Goal: Transaction & Acquisition: Purchase product/service

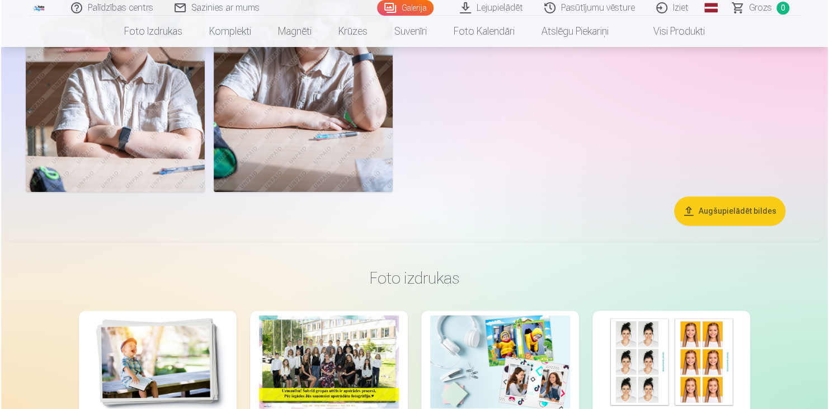
scroll to position [476, 0]
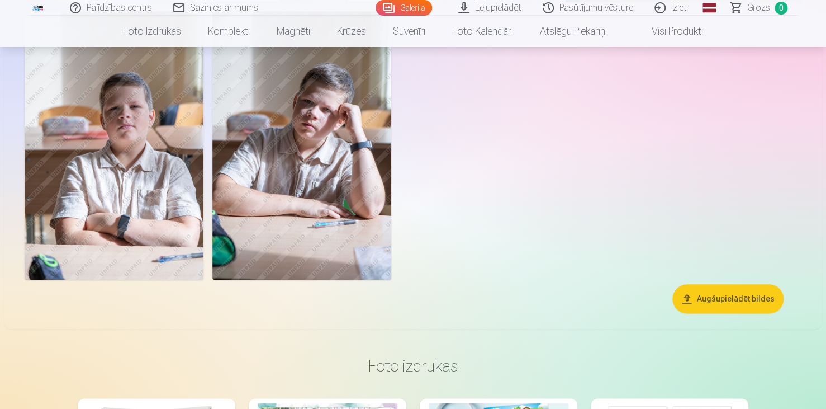
click at [306, 158] on img at bounding box center [301, 145] width 179 height 268
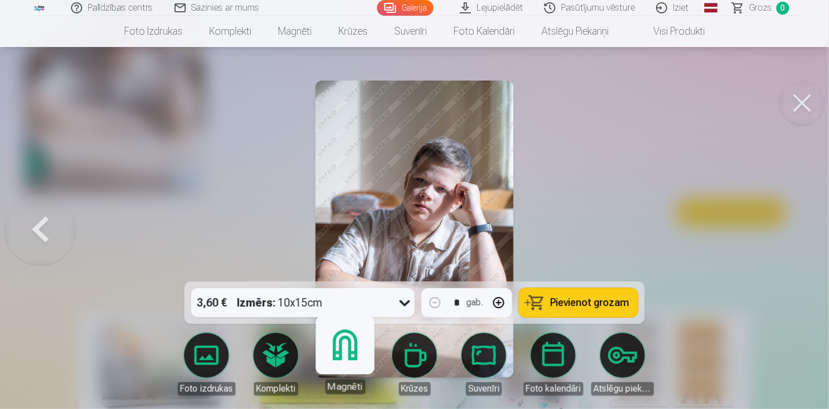
click at [349, 362] on link "Magnēti" at bounding box center [344, 359] width 69 height 69
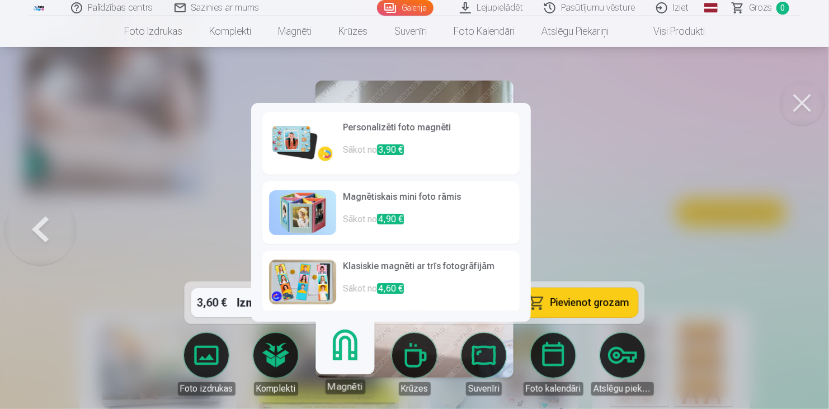
click at [381, 125] on h6 "Personalizēti foto magnēti" at bounding box center [428, 132] width 170 height 22
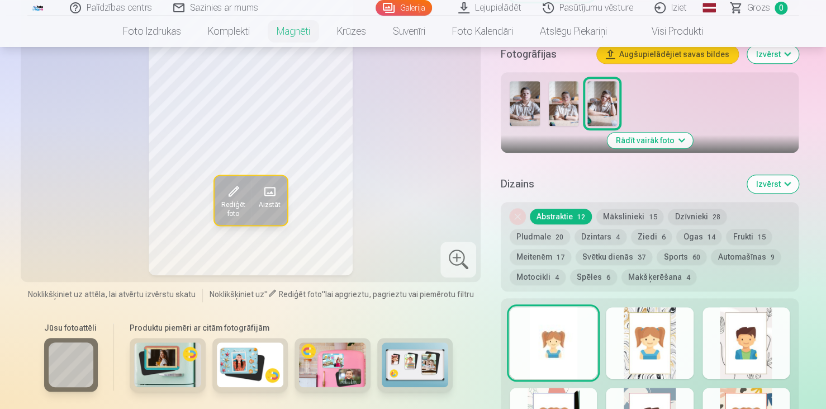
scroll to position [313, 0]
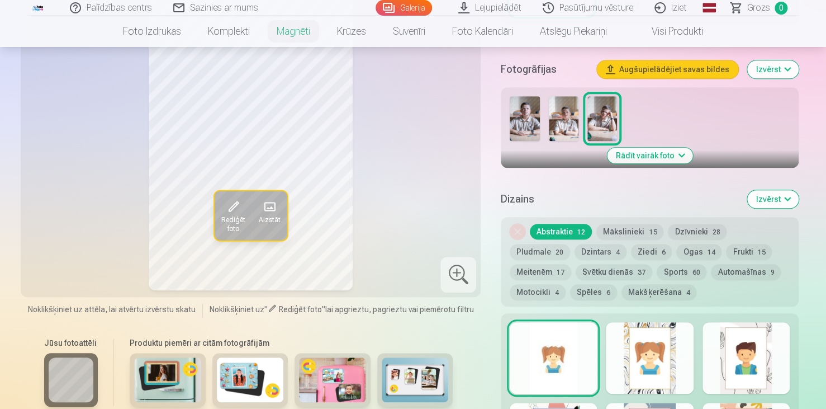
click at [632, 230] on button "Mākslinieki 15" at bounding box center [630, 232] width 67 height 16
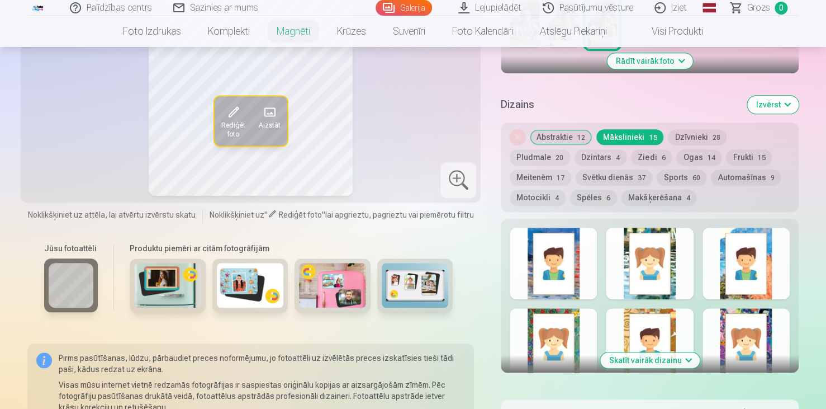
scroll to position [283, 0]
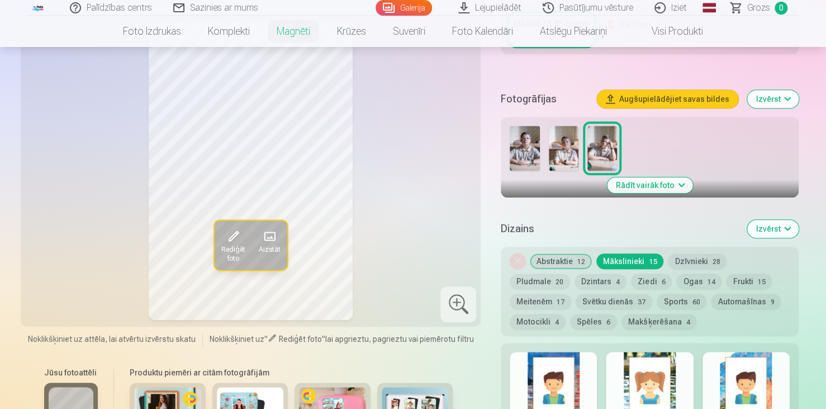
click at [657, 302] on button "Sports 60" at bounding box center [682, 302] width 50 height 16
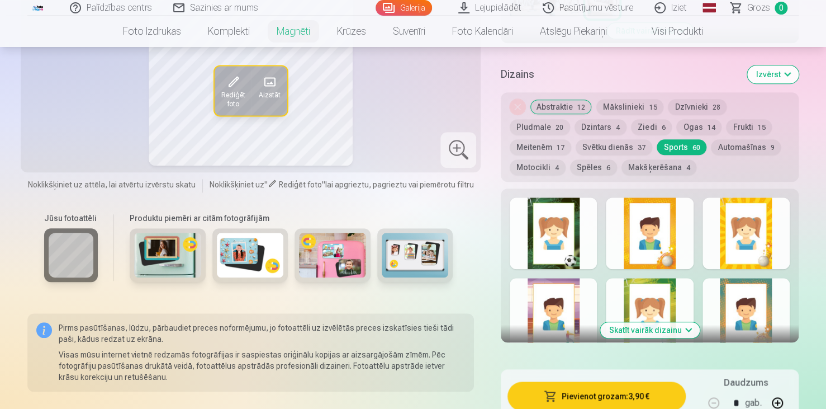
scroll to position [512, 0]
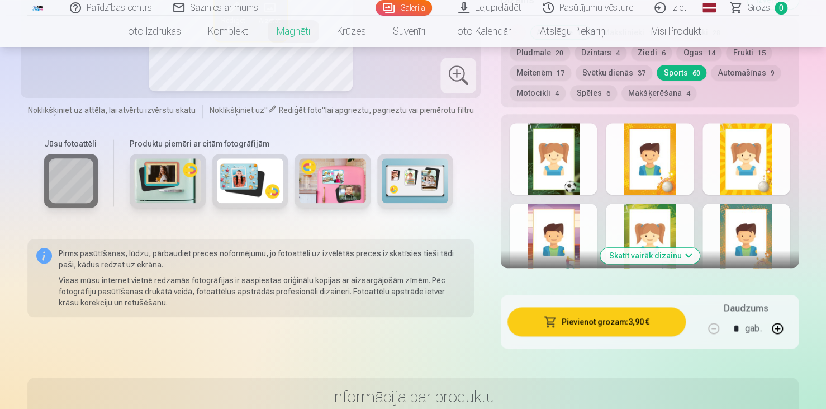
click at [654, 253] on button "Skatīt vairāk dizainu" at bounding box center [651, 256] width 100 height 16
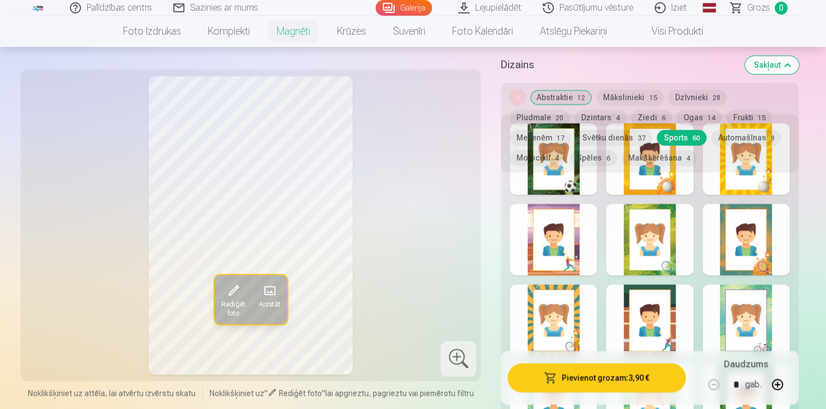
click at [741, 257] on div at bounding box center [746, 240] width 87 height 72
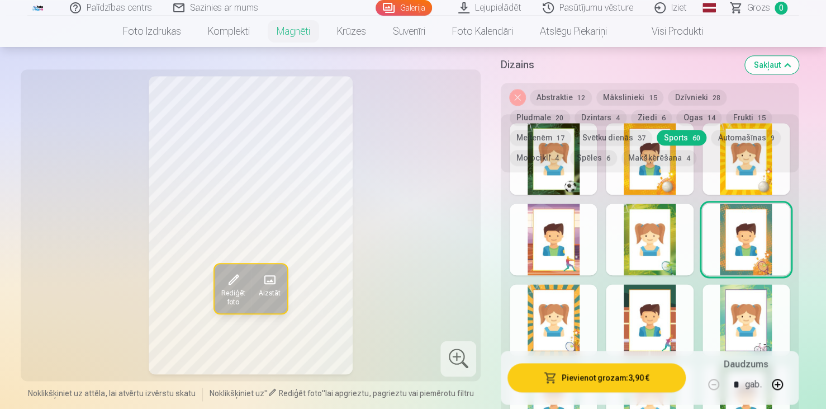
click at [237, 289] on span "Rediģēt foto" at bounding box center [233, 298] width 24 height 18
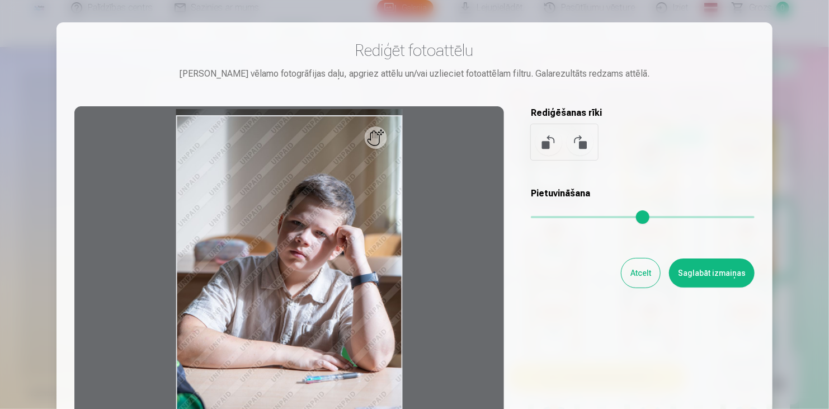
click at [631, 273] on button "Atcelt" at bounding box center [640, 272] width 39 height 29
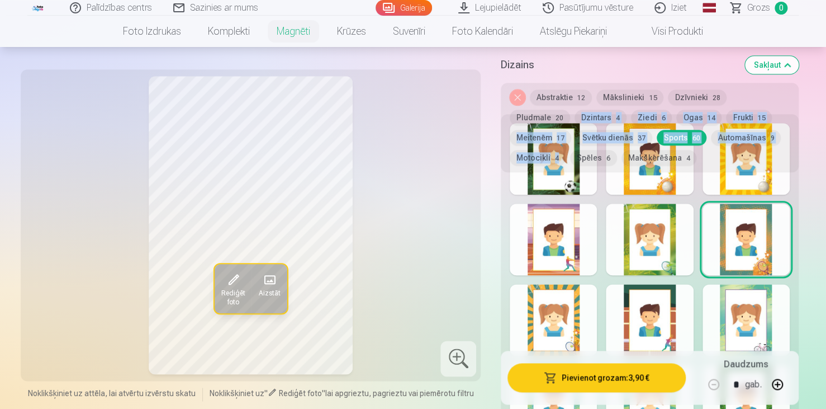
drag, startPoint x: 825, startPoint y: 49, endPoint x: 826, endPoint y: 98, distance: 49.2
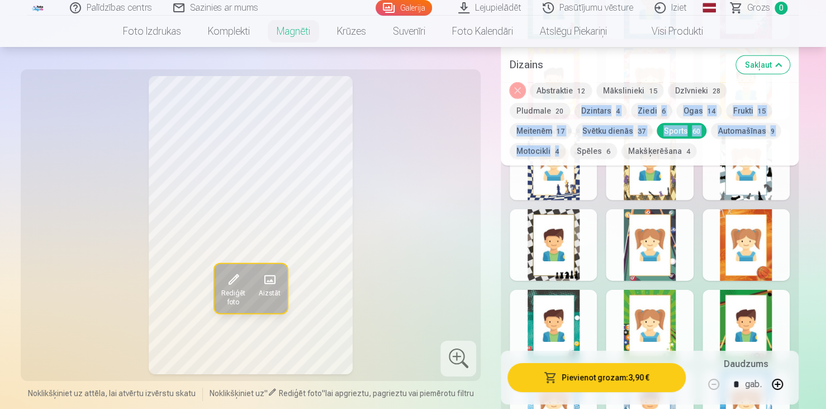
scroll to position [1527, 0]
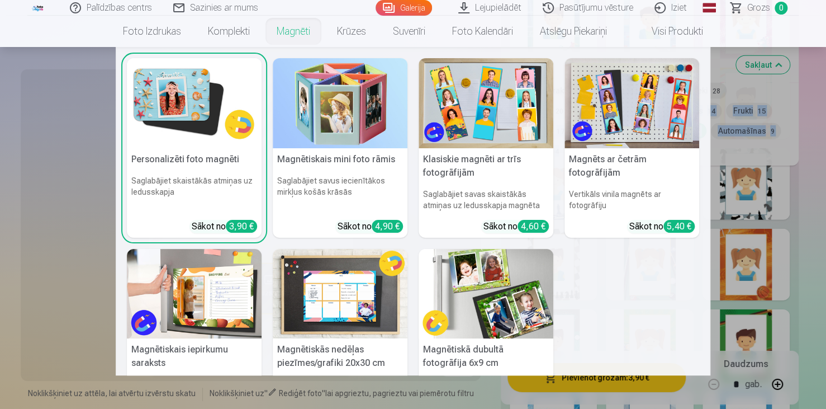
click at [297, 29] on link "Magnēti" at bounding box center [293, 31] width 60 height 31
